Goal: Task Accomplishment & Management: Manage account settings

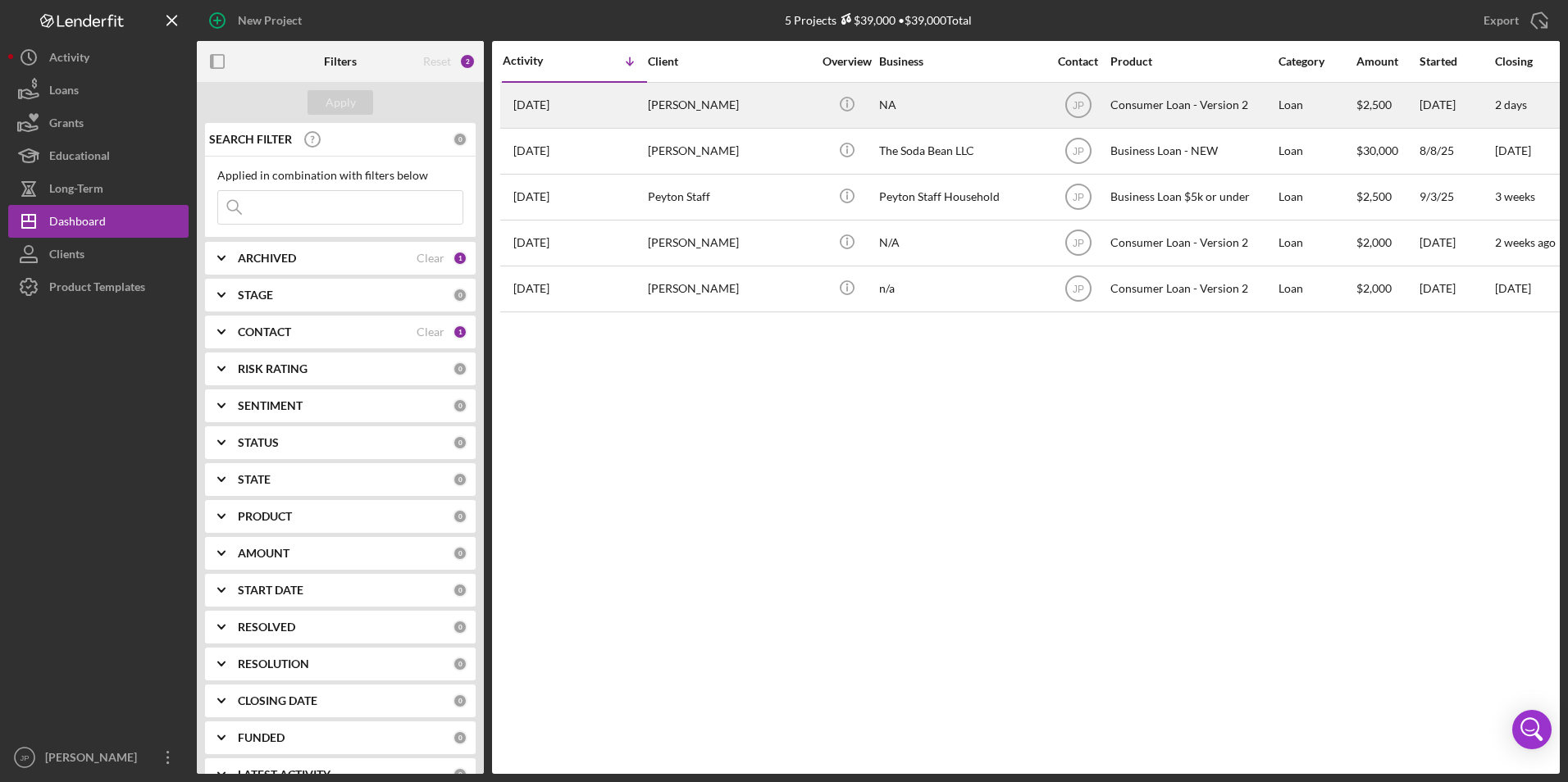
click at [963, 102] on div "NA" at bounding box center [960, 106] width 164 height 43
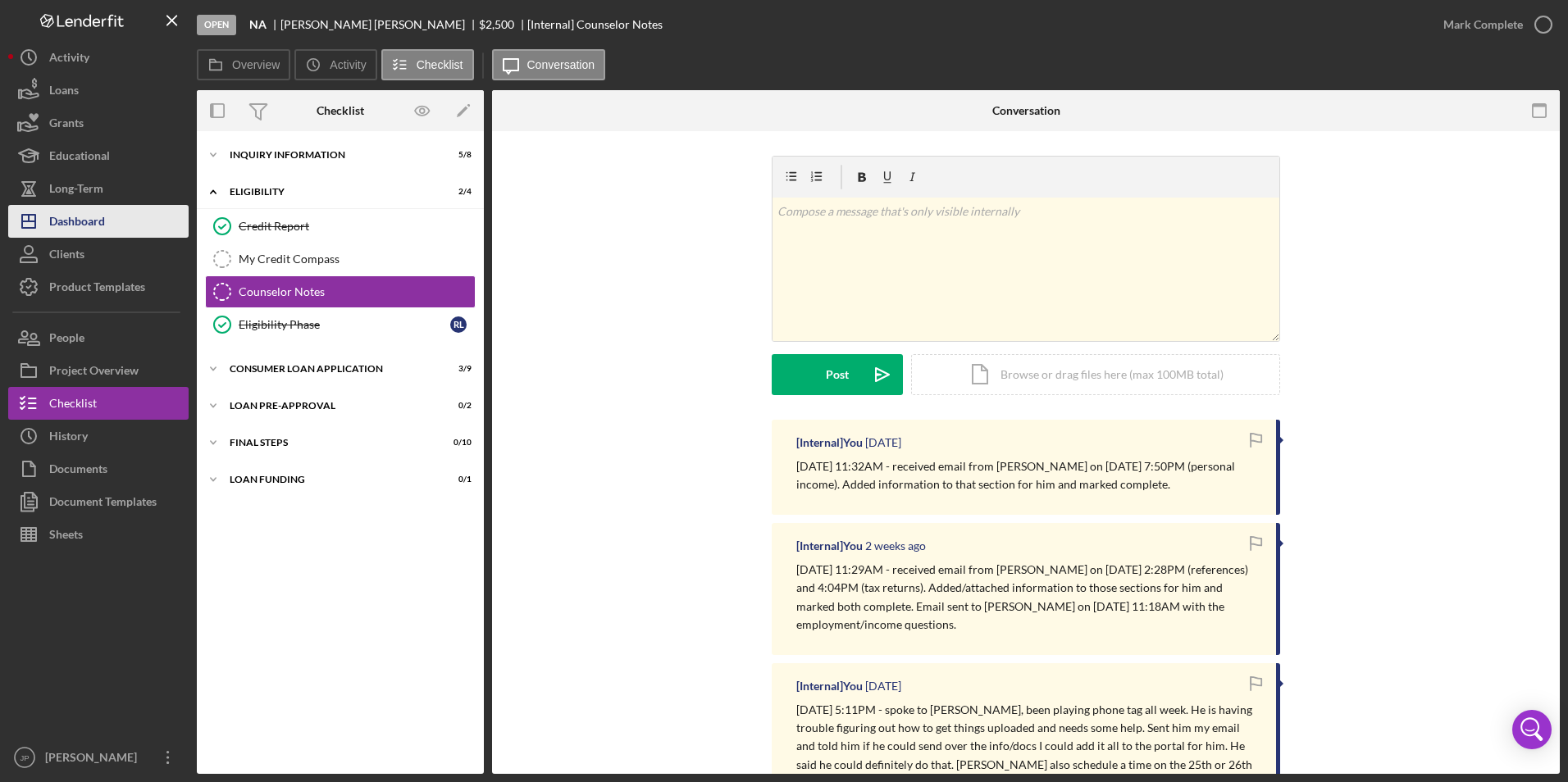
click at [83, 231] on div "Dashboard" at bounding box center [77, 223] width 56 height 37
